Goal: Complete application form

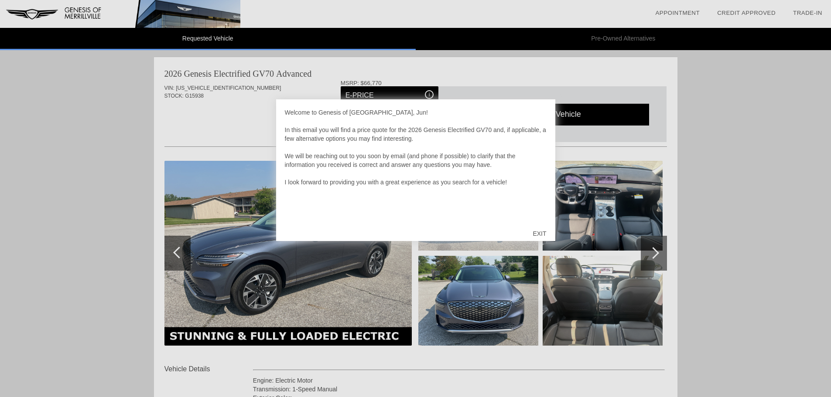
click at [550, 232] on div "EXIT" at bounding box center [539, 234] width 31 height 26
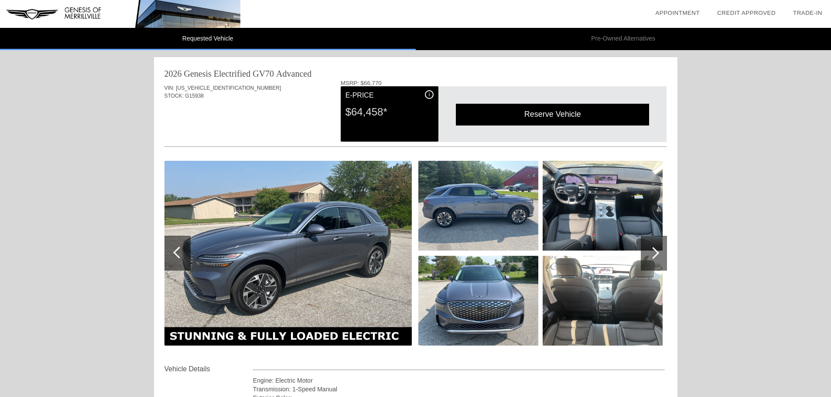
click at [185, 252] on div at bounding box center [177, 253] width 26 height 35
click at [179, 252] on div at bounding box center [179, 253] width 12 height 12
click at [650, 258] on div at bounding box center [654, 253] width 26 height 35
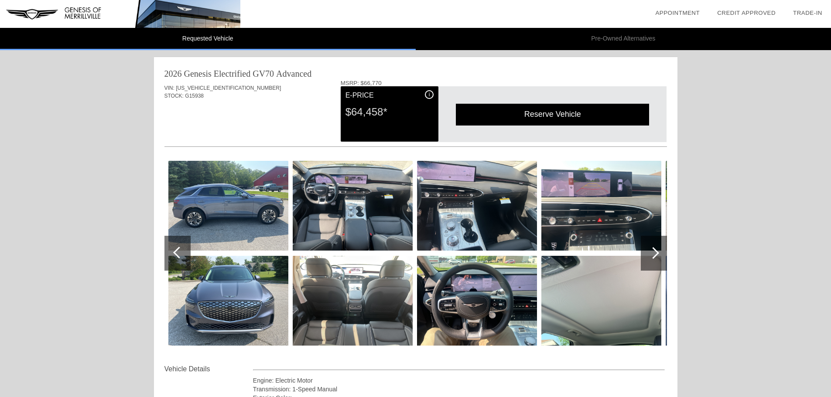
click at [661, 253] on div at bounding box center [654, 253] width 26 height 35
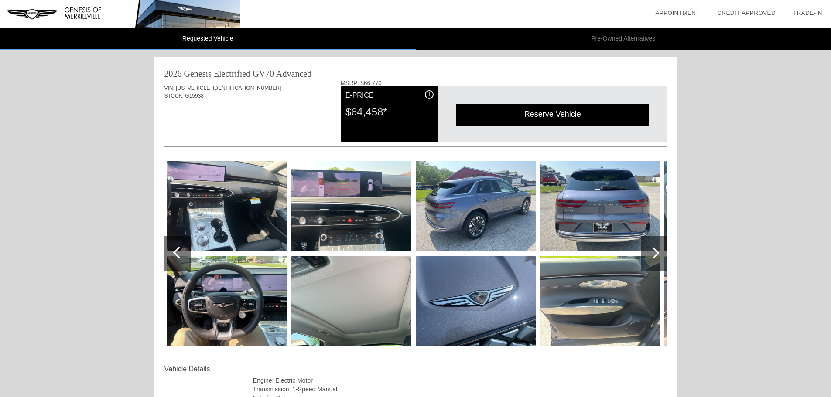
click at [663, 249] on div at bounding box center [654, 253] width 26 height 35
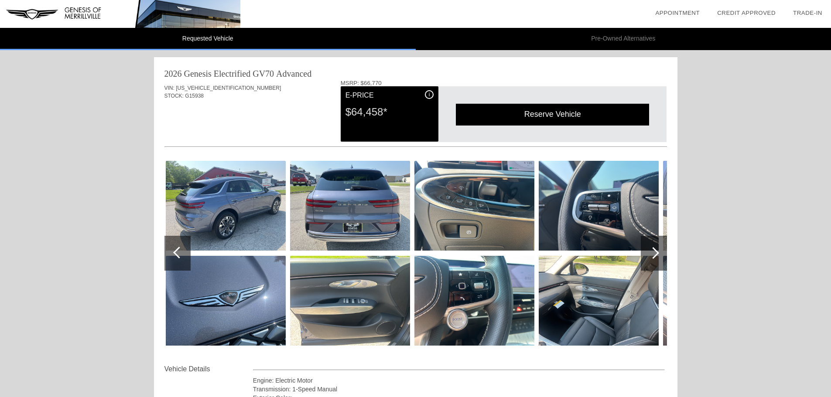
click at [662, 249] on div at bounding box center [654, 253] width 26 height 35
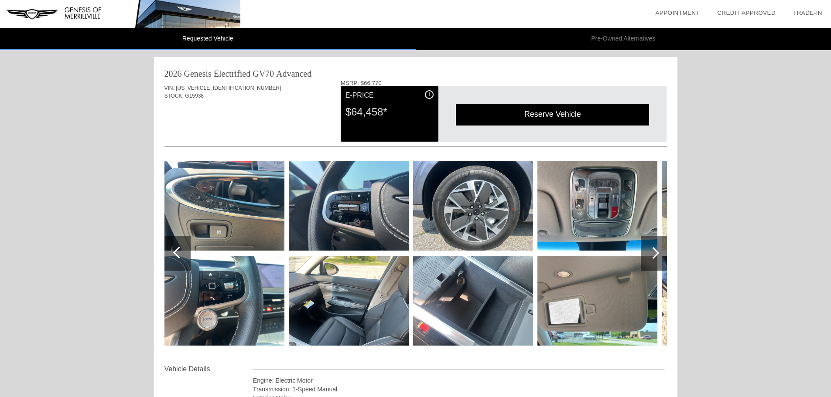
click at [662, 248] on div at bounding box center [654, 253] width 26 height 35
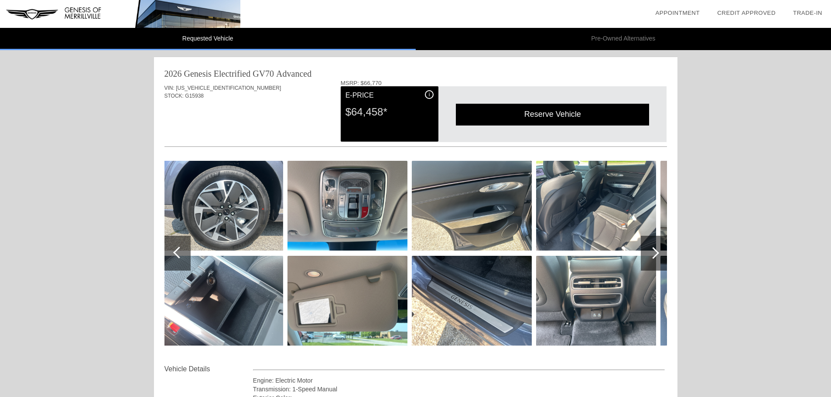
click at [662, 247] on div at bounding box center [654, 253] width 26 height 35
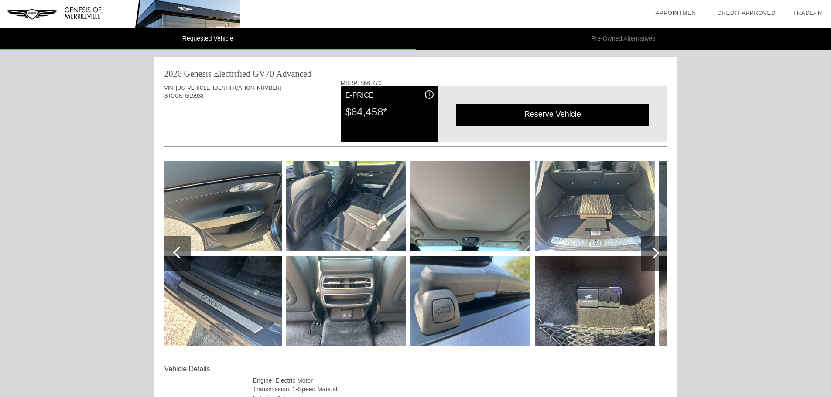
click at [429, 95] on span "i" at bounding box center [429, 95] width 1 height 6
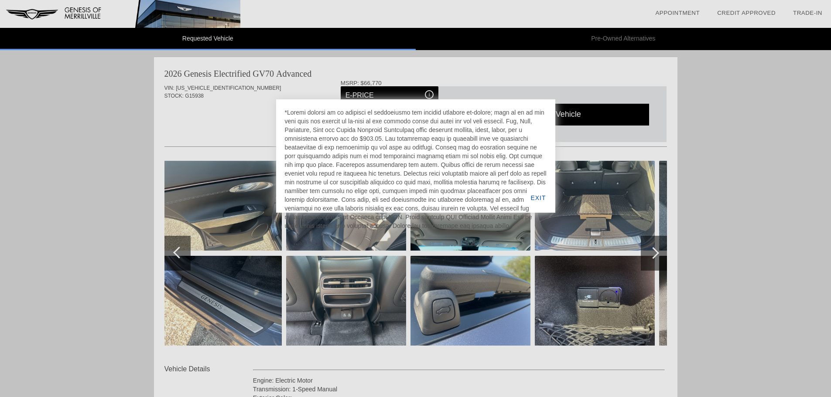
click at [459, 80] on div at bounding box center [415, 198] width 831 height 397
click at [417, 79] on div at bounding box center [415, 198] width 831 height 397
click at [298, 75] on div at bounding box center [415, 198] width 831 height 397
click at [431, 92] on div at bounding box center [415, 198] width 831 height 397
drag, startPoint x: 505, startPoint y: 79, endPoint x: 516, endPoint y: 72, distance: 12.5
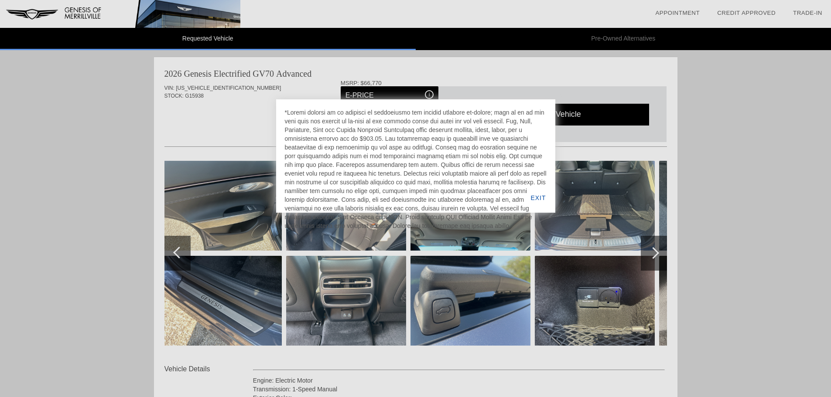
click at [506, 78] on div at bounding box center [415, 198] width 831 height 397
click at [224, 81] on div at bounding box center [415, 198] width 831 height 397
click at [142, 99] on div at bounding box center [415, 198] width 831 height 397
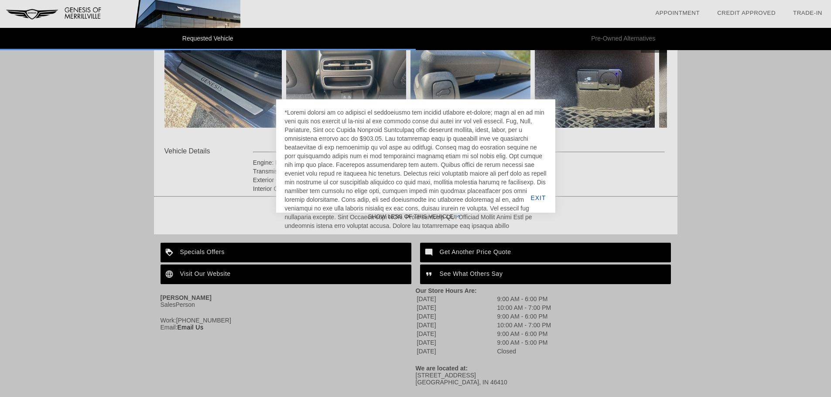
click at [51, 190] on div at bounding box center [415, 198] width 831 height 397
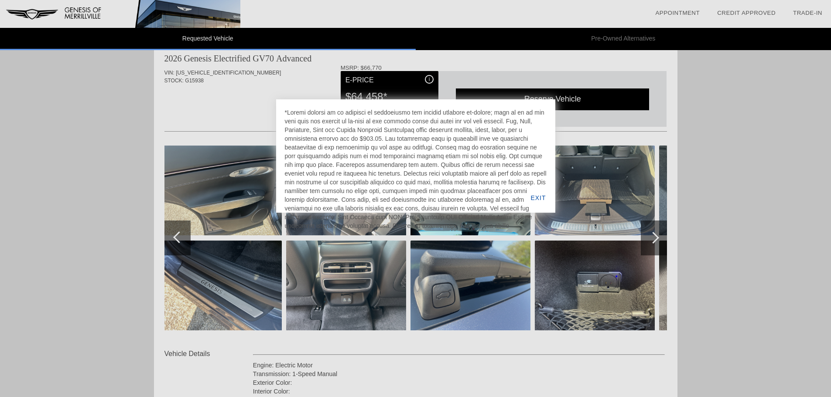
scroll to position [0, 0]
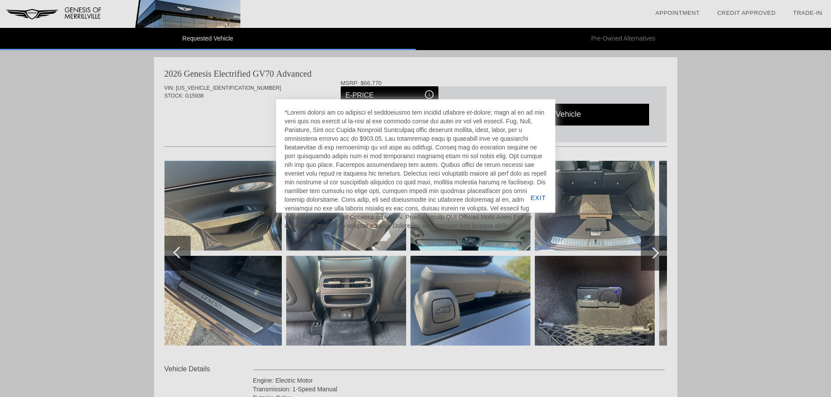
click at [239, 116] on div at bounding box center [415, 198] width 831 height 397
click at [493, 63] on div at bounding box center [415, 198] width 831 height 397
click at [30, 140] on div at bounding box center [415, 198] width 831 height 397
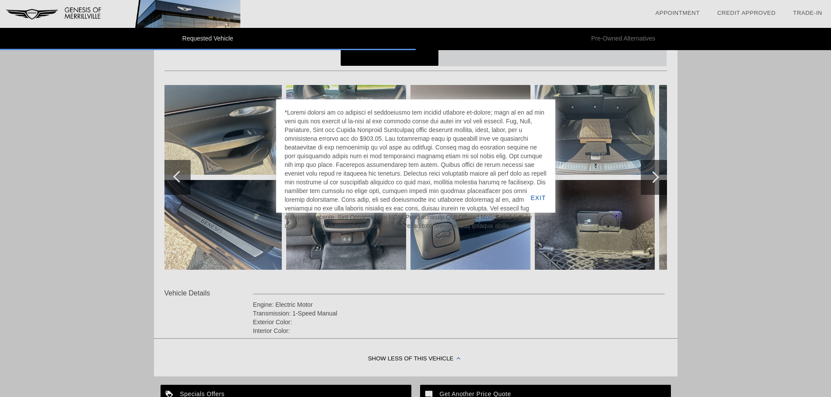
scroll to position [174, 0]
